Goal: Register for event/course: Register for event/course

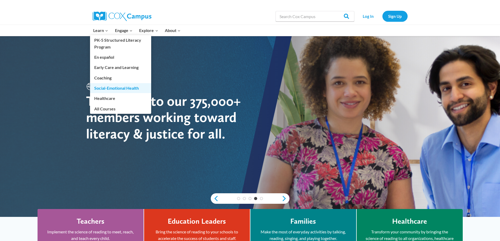
click at [110, 88] on link "Social-Emotional Health" at bounding box center [120, 88] width 61 height 10
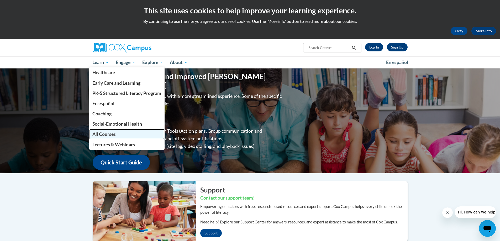
click at [106, 135] on span "All Courses" at bounding box center [103, 134] width 23 height 6
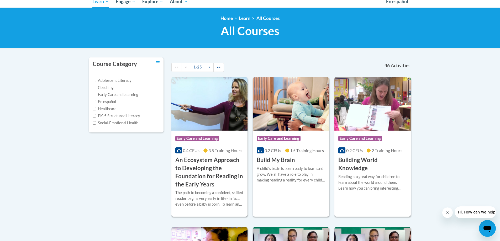
scroll to position [79, 0]
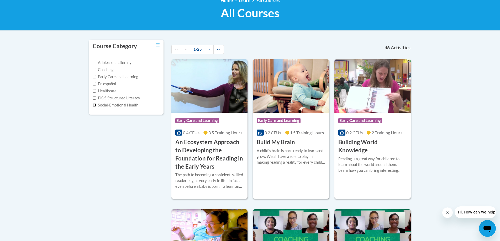
click at [94, 105] on input "Social-Emotional Health" at bounding box center [94, 104] width 3 height 3
checkbox input "true"
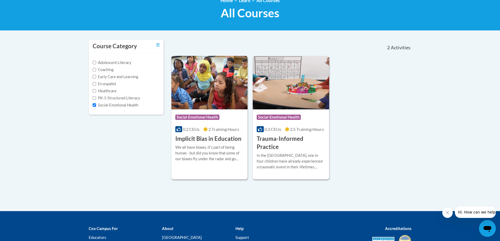
click at [207, 154] on div "We all have biases, itʹs part of being human - but did you know that some of ou…" at bounding box center [209, 153] width 68 height 17
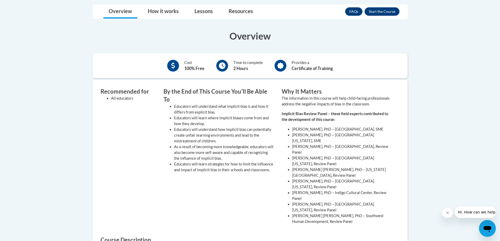
scroll to position [131, 0]
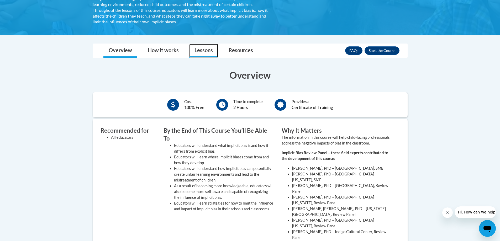
click at [204, 53] on link "Lessons" at bounding box center [203, 51] width 29 height 14
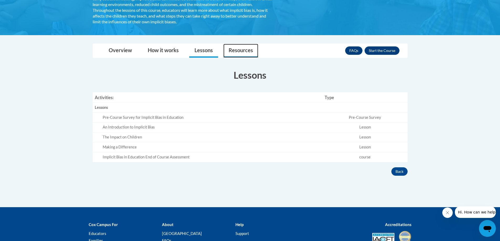
click at [243, 47] on link "Resources" at bounding box center [240, 51] width 35 height 14
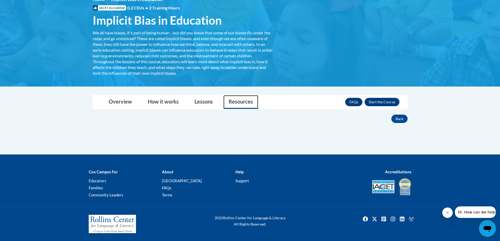
scroll to position [80, 0]
click at [199, 101] on link "Lessons" at bounding box center [203, 102] width 29 height 14
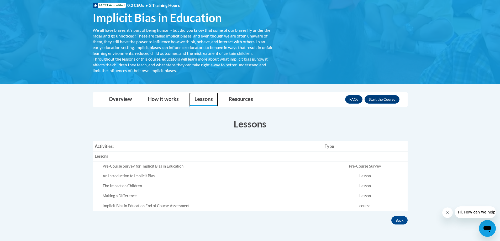
scroll to position [79, 0]
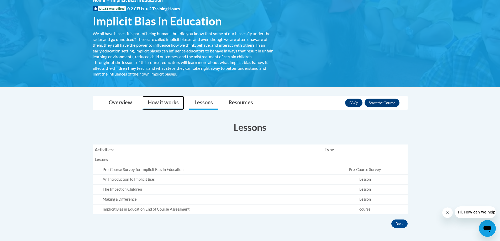
click at [169, 99] on link "How it works" at bounding box center [162, 103] width 41 height 14
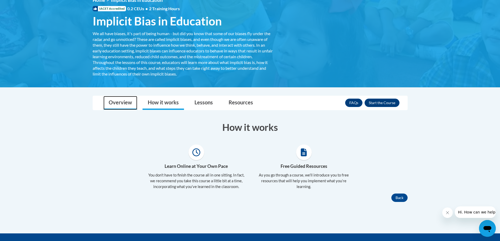
click at [120, 101] on link "Overview" at bounding box center [120, 103] width 34 height 14
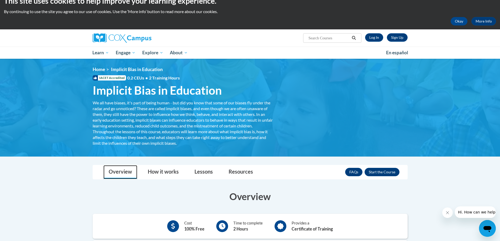
scroll to position [0, 0]
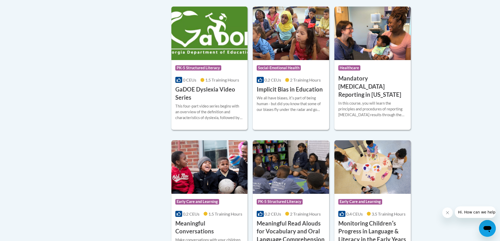
scroll to position [786, 0]
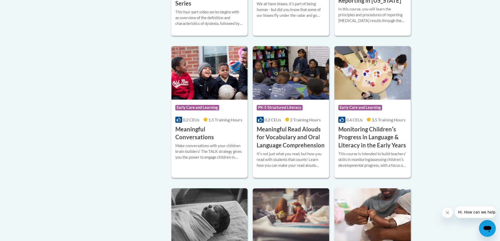
click at [212, 140] on h3 "Meaningful Conversations" at bounding box center [209, 133] width 68 height 16
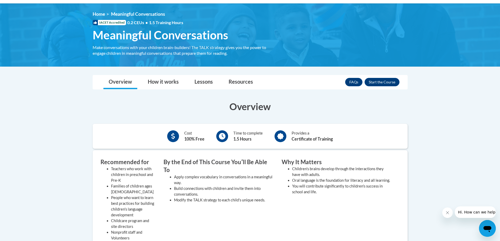
scroll to position [52, 0]
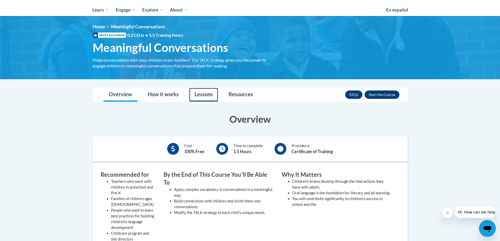
click at [209, 96] on link "Lessons" at bounding box center [203, 95] width 29 height 14
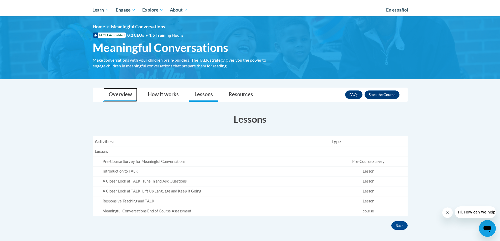
click at [123, 94] on link "Overview" at bounding box center [120, 95] width 34 height 14
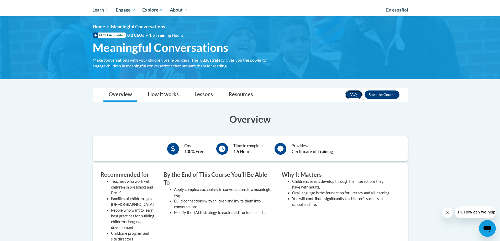
click at [355, 94] on link "FAQs" at bounding box center [353, 95] width 17 height 8
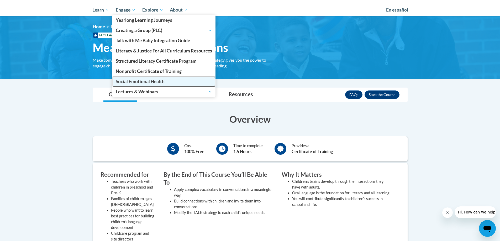
click at [145, 81] on span "Social Emotional Health" at bounding box center [140, 82] width 49 height 6
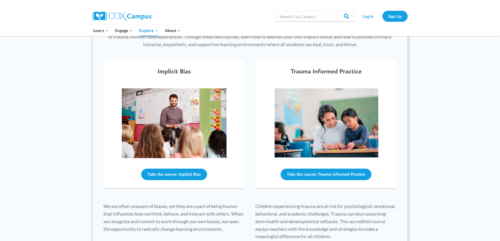
scroll to position [157, 0]
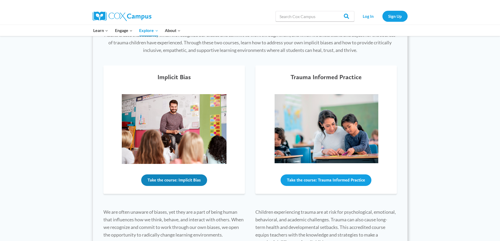
click at [181, 178] on button "Take the course: Implicit Bias" at bounding box center [174, 181] width 66 height 12
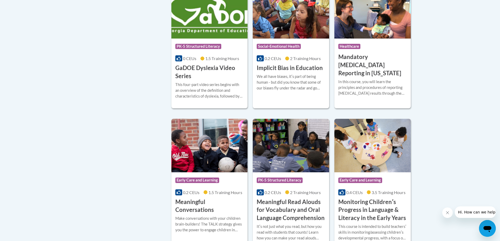
scroll to position [708, 0]
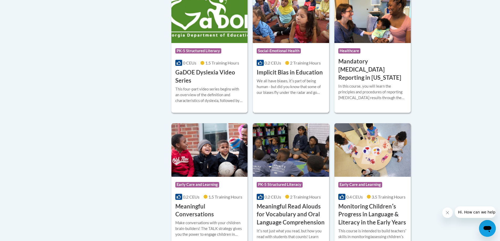
click at [278, 87] on div "We all have biases, itʹs part of being human - but did you know that some of ou…" at bounding box center [291, 86] width 68 height 17
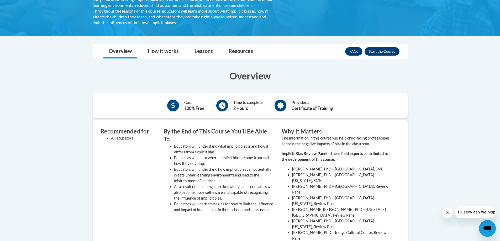
scroll to position [105, 0]
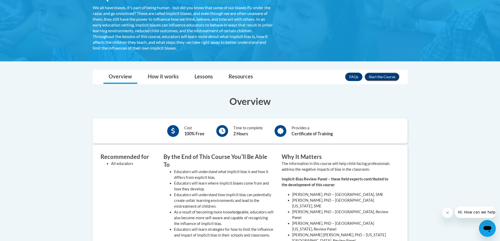
click at [382, 77] on button "Enroll" at bounding box center [381, 77] width 35 height 8
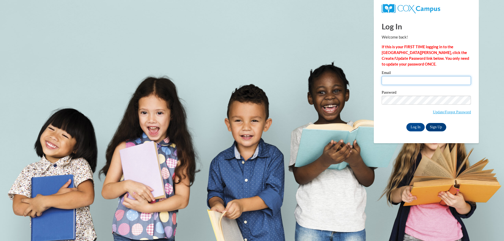
click at [406, 81] on input "Email" at bounding box center [426, 80] width 89 height 9
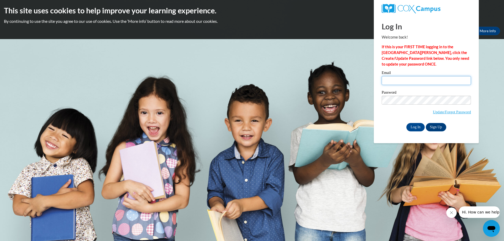
type input "[PERSON_NAME][EMAIL_ADDRESS][PERSON_NAME][DOMAIN_NAME]"
click at [419, 126] on input "Log In" at bounding box center [415, 127] width 18 height 8
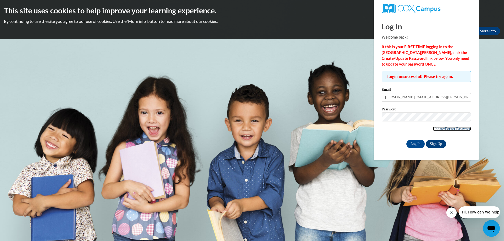
click at [456, 128] on link "Update/Forgot Password" at bounding box center [452, 129] width 38 height 4
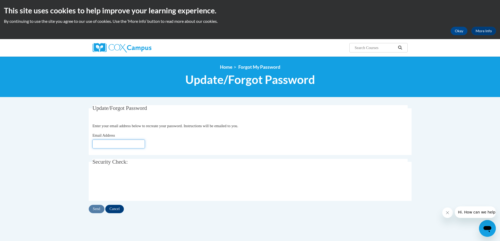
click at [130, 145] on input "Email Address" at bounding box center [118, 144] width 52 height 9
click at [125, 144] on input "Email Address" at bounding box center [118, 144] width 52 height 9
type input "[EMAIL_ADDRESS][DOMAIN_NAME]"
click at [98, 209] on input "Send" at bounding box center [97, 209] width 16 height 8
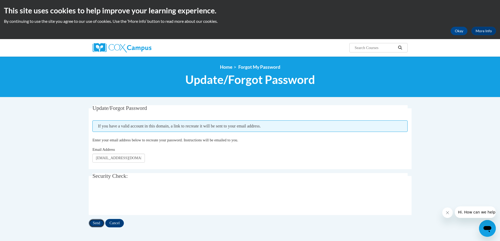
click at [99, 224] on input "Send" at bounding box center [97, 223] width 16 height 8
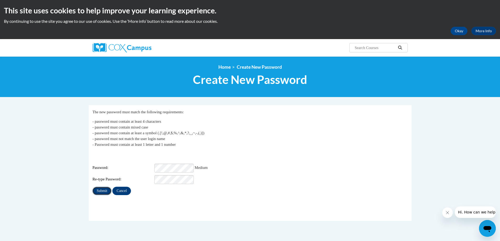
click at [97, 188] on input "Submit" at bounding box center [101, 191] width 19 height 8
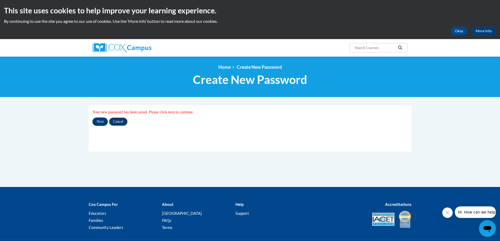
click at [117, 120] on input "Cancel" at bounding box center [118, 122] width 19 height 8
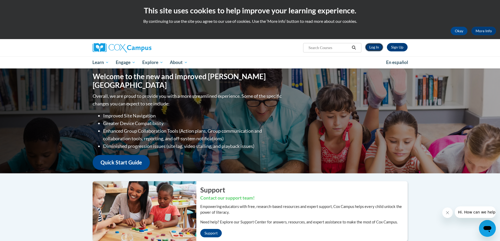
click at [375, 47] on link "Log In" at bounding box center [374, 47] width 18 height 8
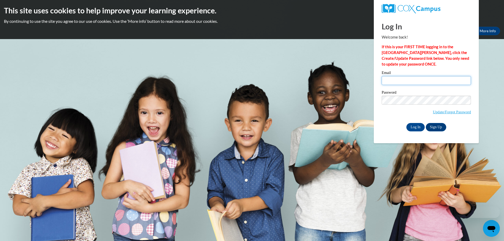
click at [419, 80] on input "Email" at bounding box center [426, 80] width 89 height 9
type input "nekesha.jefferson@childrensal.org"
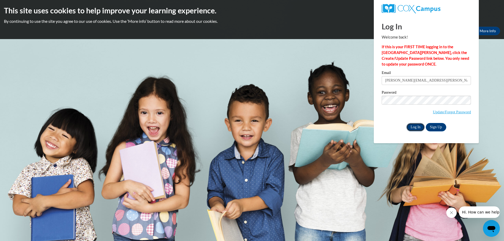
click at [413, 126] on input "Log In" at bounding box center [415, 127] width 18 height 8
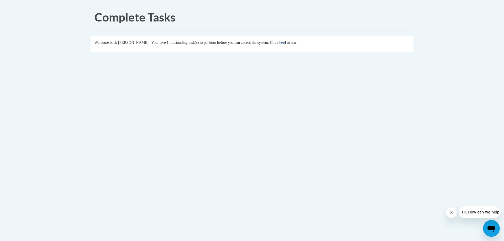
click at [286, 44] on link "here" at bounding box center [282, 42] width 7 height 4
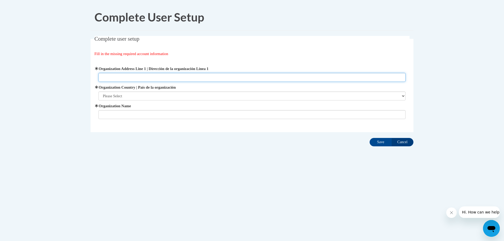
click at [135, 76] on input "Organization Address Line 1 | Dirección de la organización Línea 1" at bounding box center [251, 77] width 307 height 9
type input "Near and [GEOGRAPHIC_DATA]"
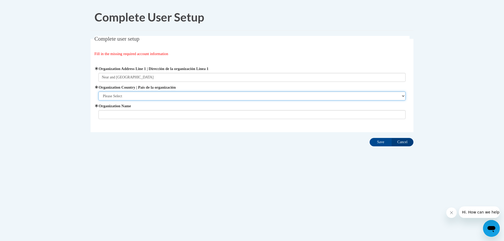
click at [145, 95] on select "Please Select [GEOGRAPHIC_DATA] | [GEOGRAPHIC_DATA] Outside of [GEOGRAPHIC_DATA…" at bounding box center [251, 96] width 307 height 9
select select "ad49bcad-a171-4b2e-b99c-48b446064914"
click at [98, 92] on select "Please Select United States | Estados Unidos Outside of the United States | Fue…" at bounding box center [251, 96] width 307 height 9
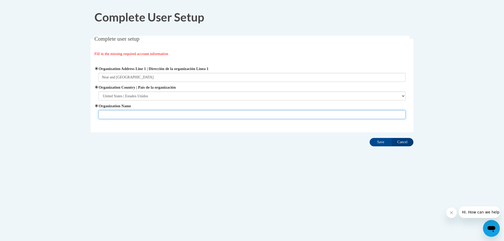
click at [141, 116] on input "Organization Name" at bounding box center [251, 114] width 307 height 9
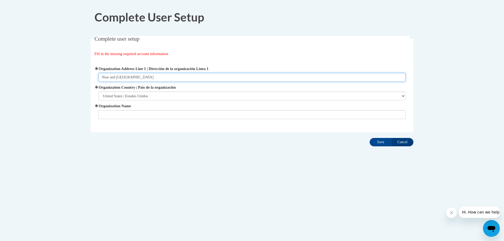
drag, startPoint x: 154, startPoint y: 77, endPoint x: 99, endPoint y: 77, distance: 54.3
click at [99, 77] on input "Near and Dear Childcare Center" at bounding box center [251, 77] width 307 height 9
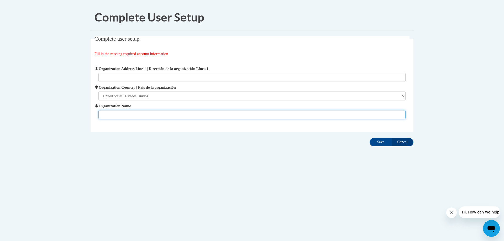
click at [119, 112] on input "Organization Name" at bounding box center [251, 114] width 307 height 9
paste input "Near and Dear Childcare Center"
type input "Near and Dear Childcare Center"
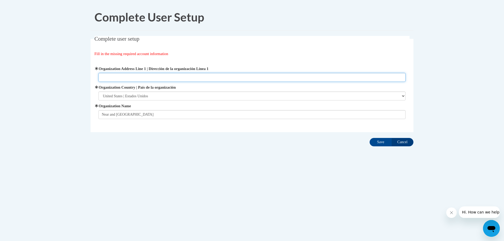
click at [127, 77] on input "Organization Address Line 1 | Dirección de la organización Línea 1" at bounding box center [251, 77] width 307 height 9
type input "1600 7th Ave. South"
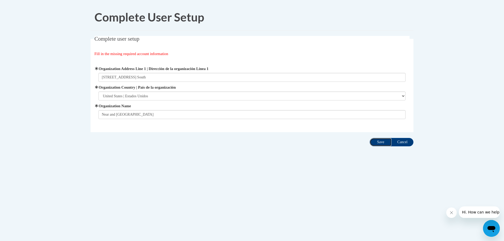
click at [379, 142] on input "Save" at bounding box center [380, 142] width 22 height 8
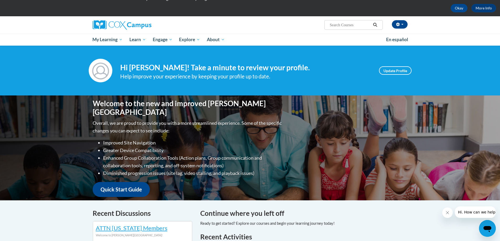
scroll to position [26, 0]
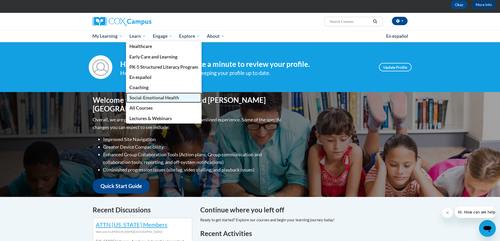
click at [158, 98] on span "Social-Emotional Health" at bounding box center [154, 98] width 50 height 6
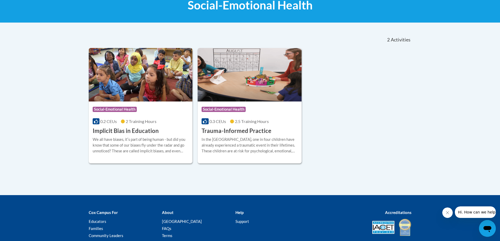
scroll to position [105, 0]
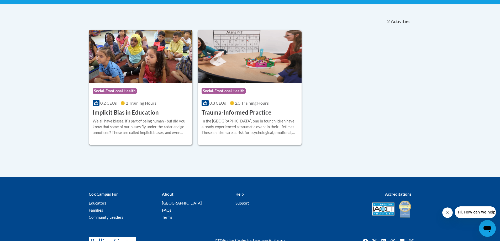
click at [138, 130] on div "We all have biases, itʹs part of being human - but did you know that some of ou…" at bounding box center [141, 126] width 96 height 17
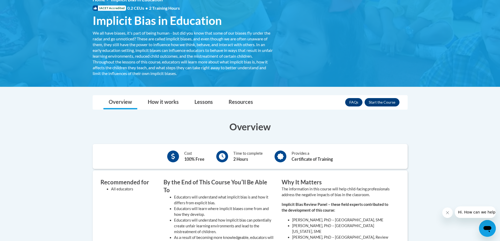
scroll to position [79, 0]
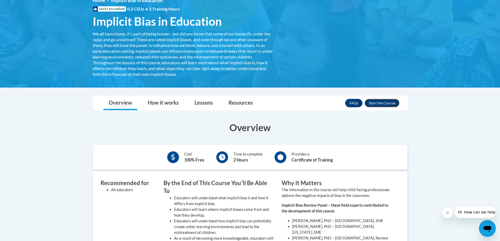
click at [389, 103] on button "Enroll" at bounding box center [381, 103] width 35 height 8
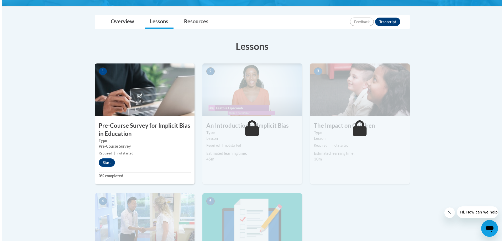
scroll to position [105, 0]
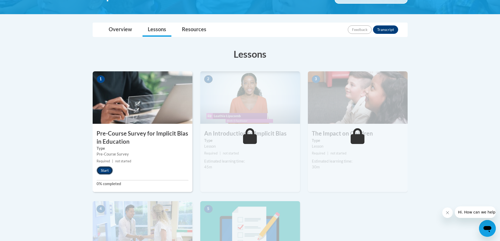
click at [102, 171] on button "Start" at bounding box center [105, 170] width 16 height 8
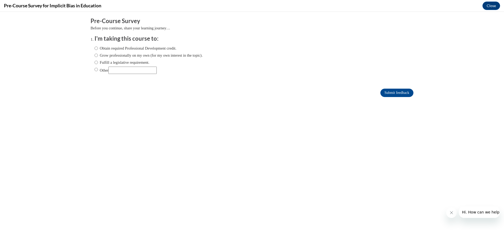
scroll to position [0, 0]
click at [94, 48] on input "Obtain required Professional Development credit." at bounding box center [95, 48] width 3 height 6
radio input "true"
click at [397, 92] on input "Submit feedback" at bounding box center [396, 93] width 33 height 8
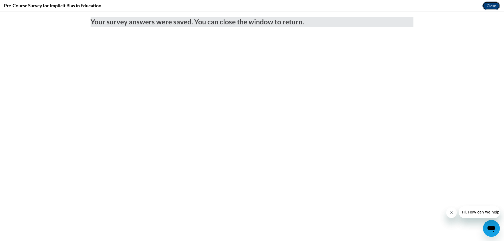
click at [493, 5] on button "Close" at bounding box center [491, 6] width 18 height 8
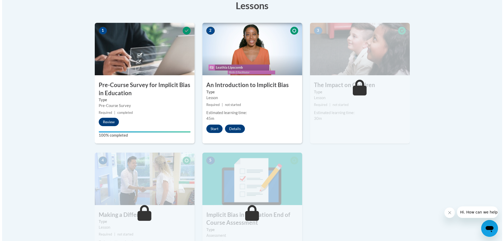
scroll to position [157, 0]
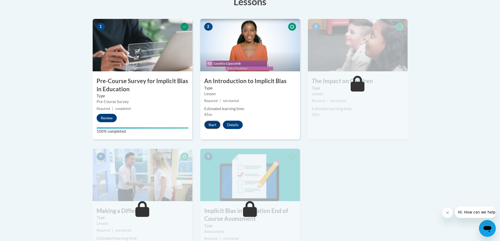
click at [211, 125] on button "Start" at bounding box center [212, 125] width 16 height 8
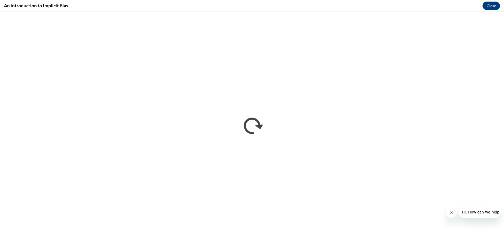
scroll to position [0, 0]
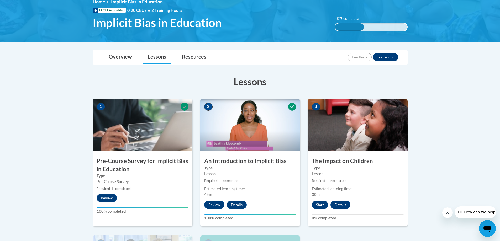
scroll to position [52, 0]
